Goal: Information Seeking & Learning: Check status

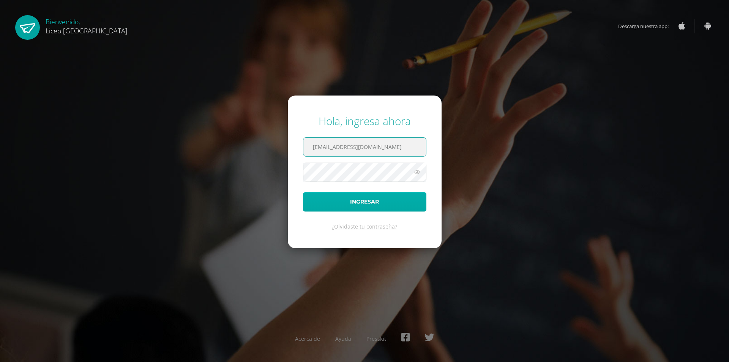
type input "[EMAIL_ADDRESS][DOMAIN_NAME]"
click at [315, 201] on button "Ingresar" at bounding box center [364, 201] width 123 height 19
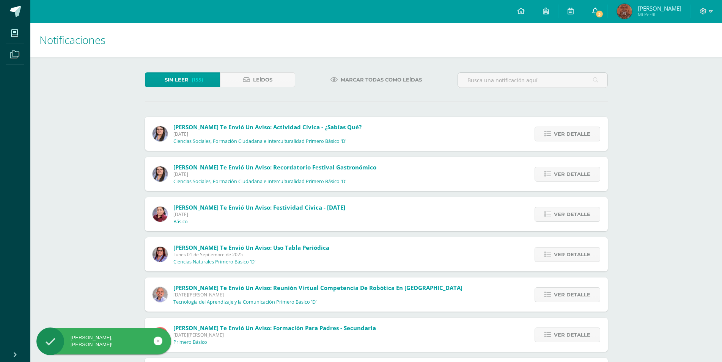
click at [608, 12] on link "3" at bounding box center [595, 11] width 24 height 23
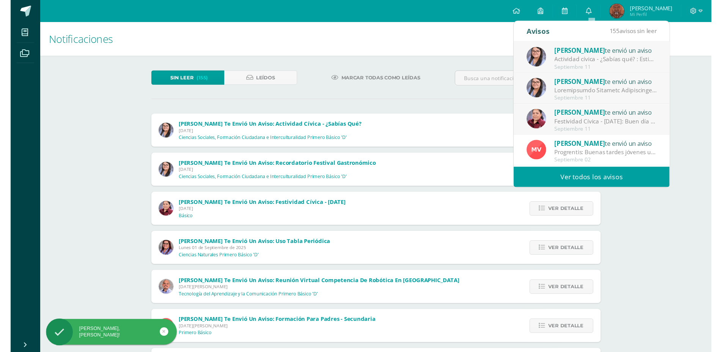
scroll to position [126, 0]
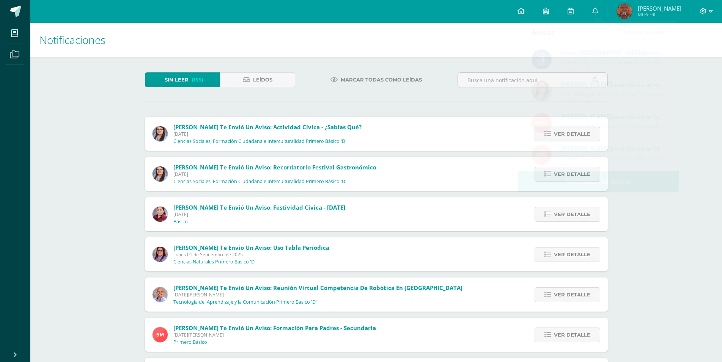
click at [658, 223] on div "Notificaciones Sin leer (155) Leídos Marcar todas como leídas [PERSON_NAME] te …" at bounding box center [376, 288] width 692 height 531
click at [579, 127] on span "Ver detalle" at bounding box center [572, 134] width 36 height 14
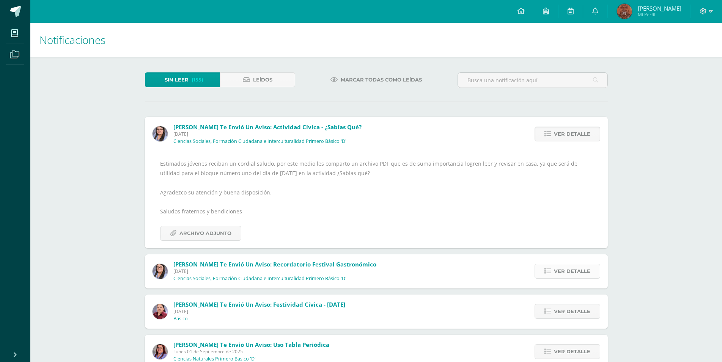
click at [583, 264] on span "Ver detalle" at bounding box center [572, 271] width 36 height 14
